Goal: Navigation & Orientation: Go to known website

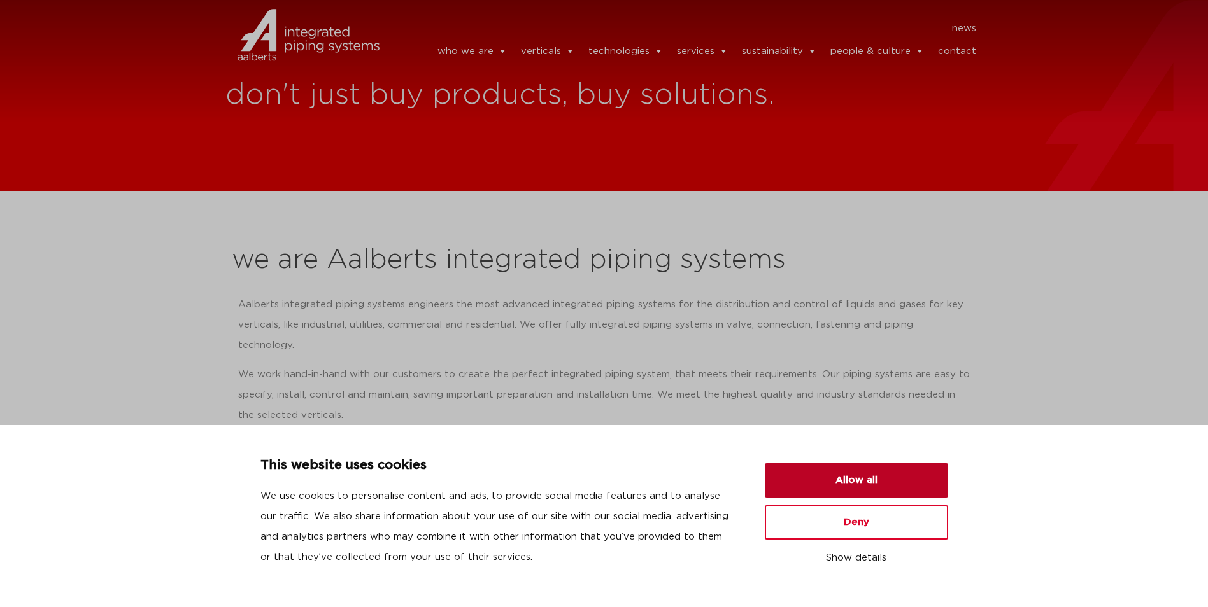
click at [861, 476] on button "Allow all" at bounding box center [856, 481] width 183 height 34
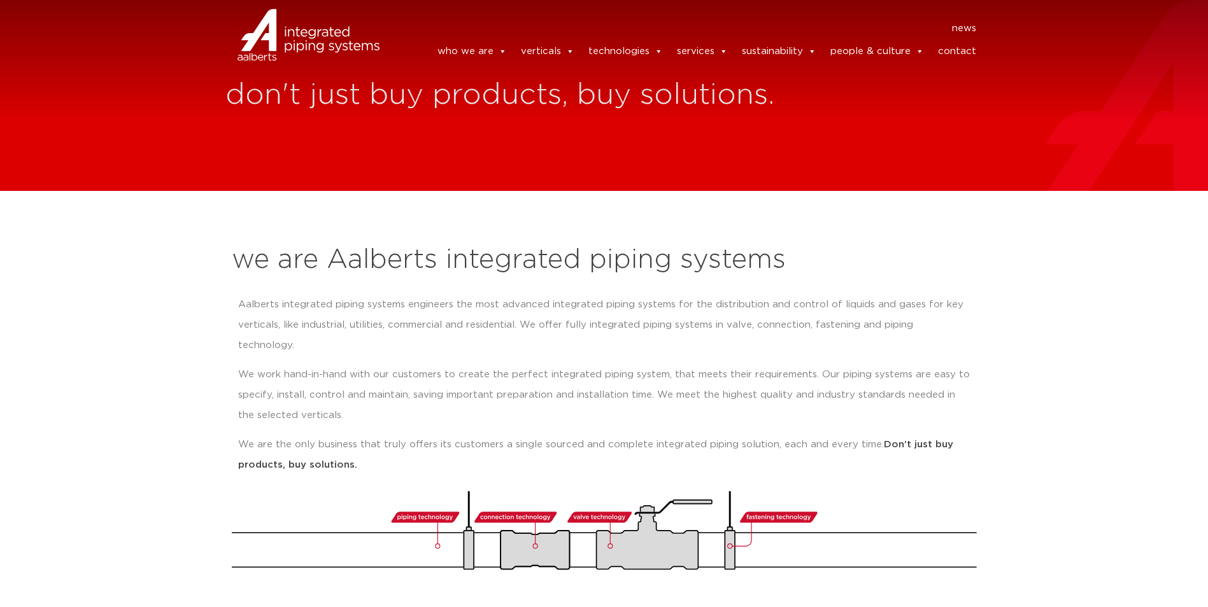
click at [260, 45] on img at bounding box center [278, 51] width 106 height 38
click at [286, 48] on img at bounding box center [278, 51] width 106 height 38
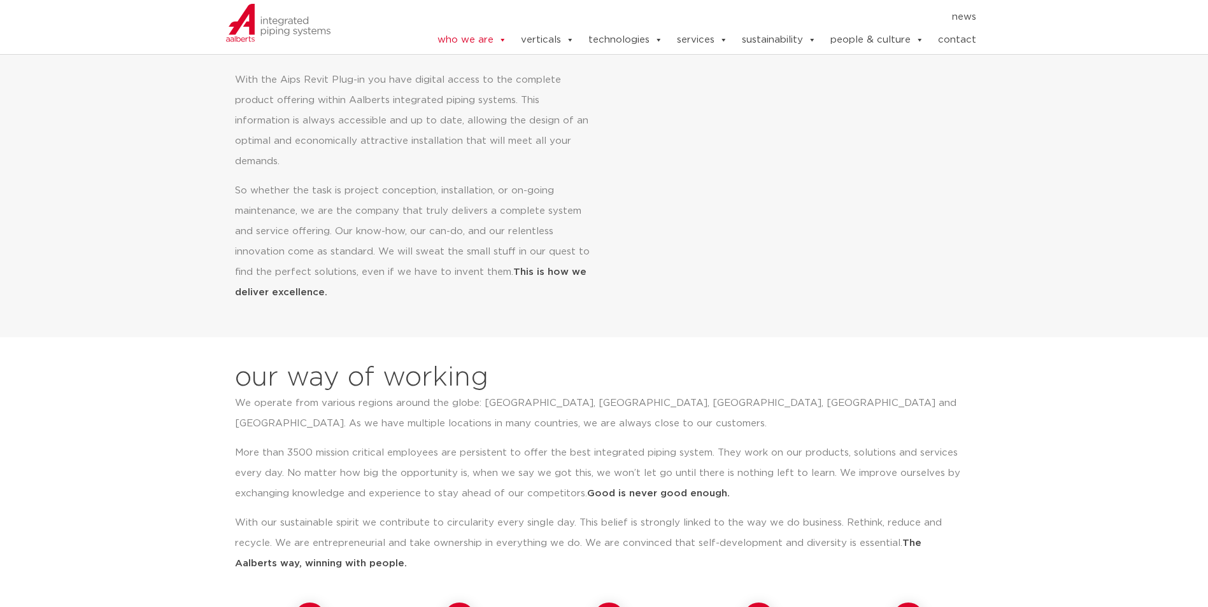
scroll to position [446, 0]
